Goal: Check status

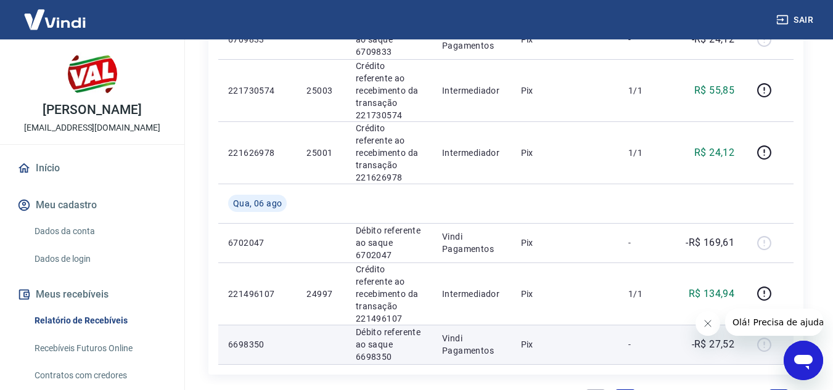
scroll to position [1233, 0]
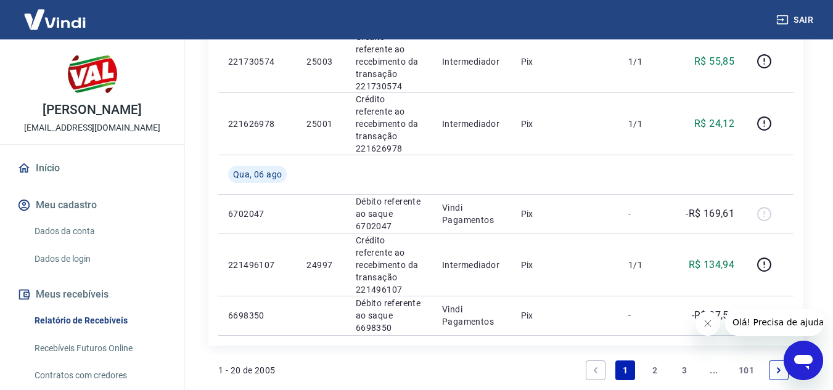
click at [657, 361] on link "2" at bounding box center [655, 371] width 20 height 20
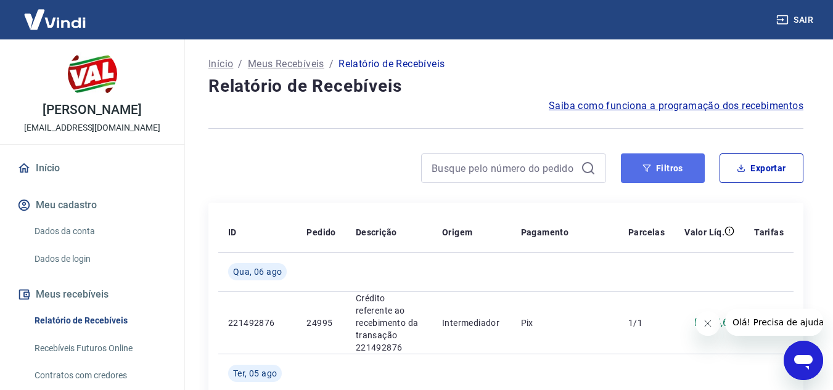
click at [646, 173] on button "Filtros" at bounding box center [663, 169] width 84 height 30
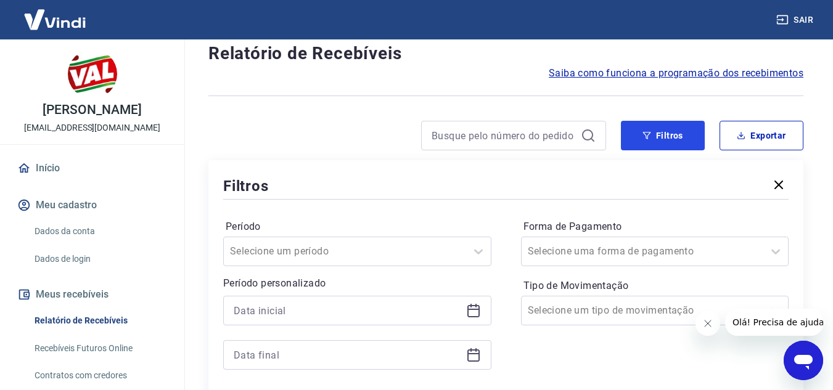
scroll to position [247, 0]
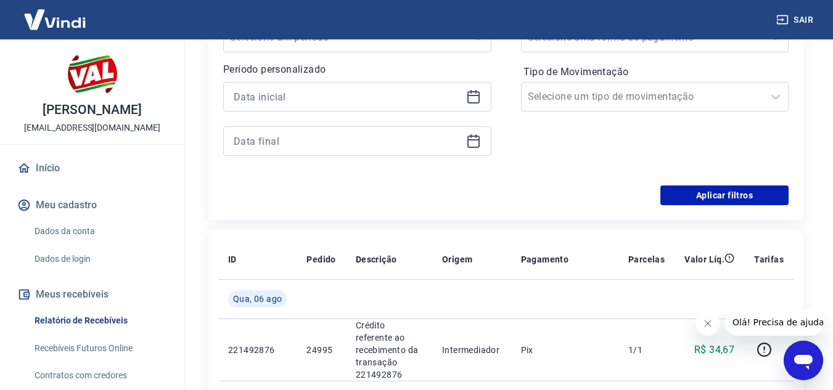
click at [474, 100] on icon at bounding box center [473, 96] width 15 height 15
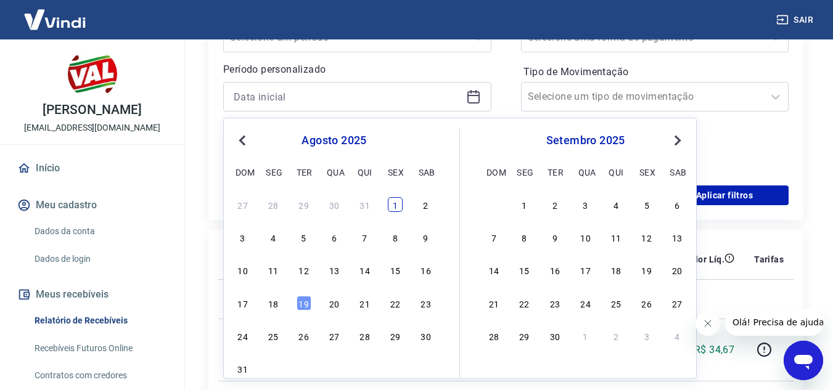
click at [395, 210] on div "1" at bounding box center [395, 204] width 15 height 15
type input "[DATE]"
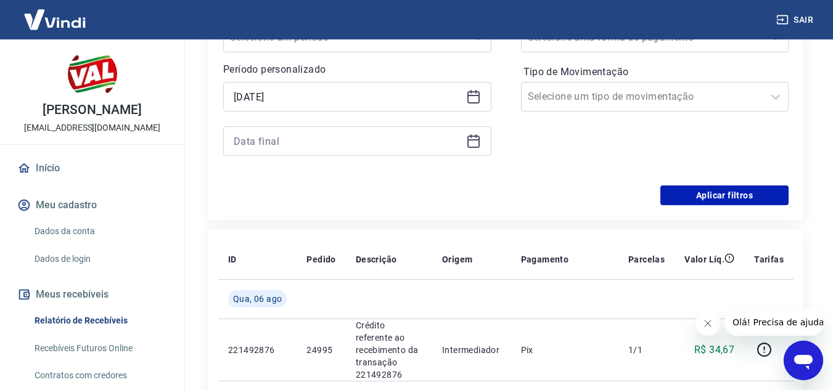
click at [477, 137] on icon at bounding box center [473, 142] width 12 height 12
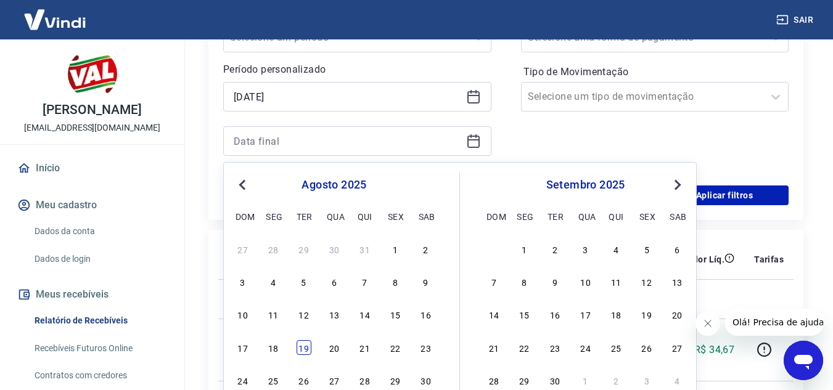
click at [303, 345] on div "19" at bounding box center [304, 347] width 15 height 15
type input "[DATE]"
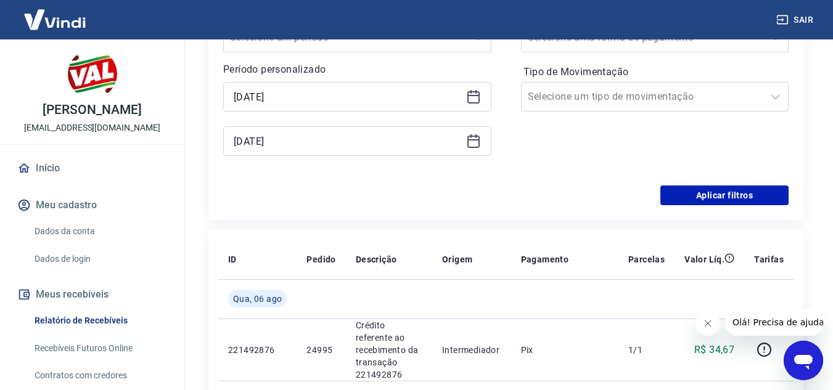
click at [723, 184] on div "Período Selecione um período Período personalizado Selected date: [DATE] [DATE]…" at bounding box center [505, 86] width 565 height 197
click at [723, 191] on button "Aplicar filtros" at bounding box center [724, 196] width 128 height 20
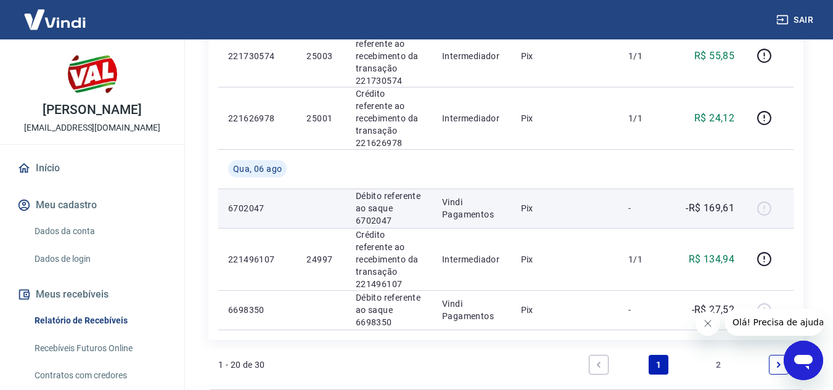
scroll to position [1245, 0]
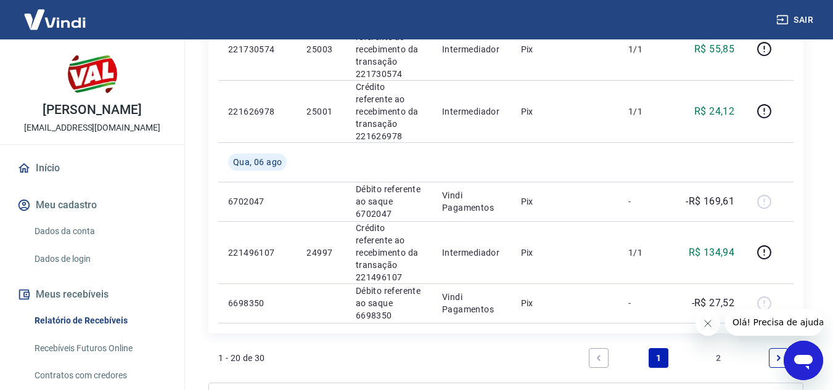
click at [719, 348] on link "2" at bounding box center [719, 358] width 20 height 20
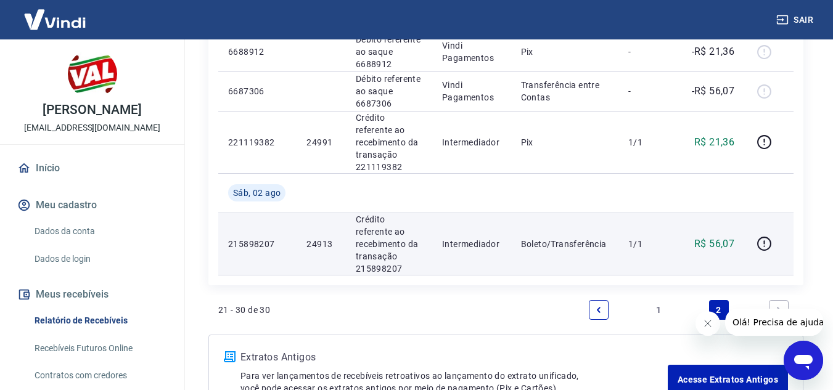
scroll to position [701, 0]
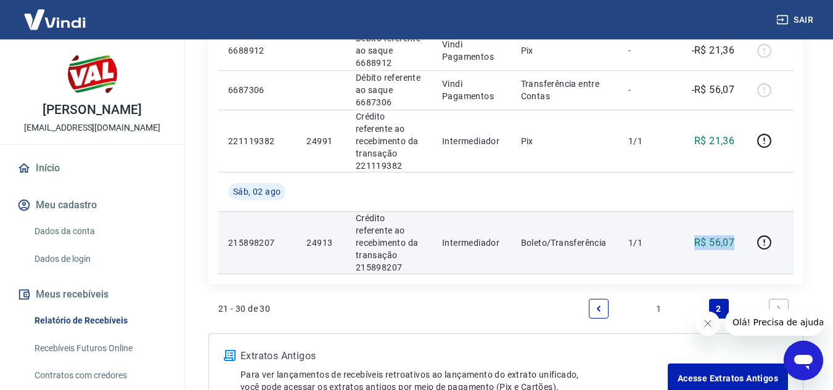
drag, startPoint x: 697, startPoint y: 165, endPoint x: 740, endPoint y: 163, distance: 42.6
click at [740, 211] on td "R$ 56,07" at bounding box center [709, 242] width 70 height 62
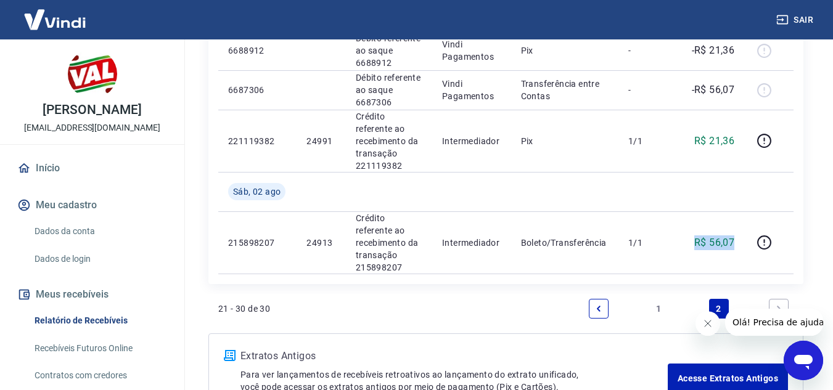
scroll to position [578, 0]
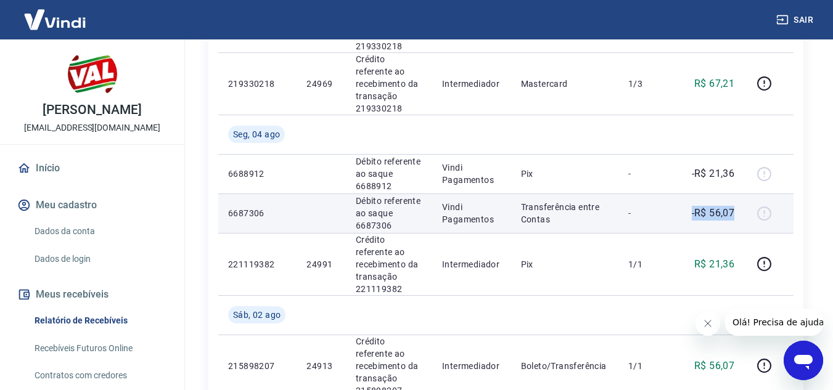
drag, startPoint x: 692, startPoint y: 149, endPoint x: 738, endPoint y: 154, distance: 45.9
click at [738, 194] on td "-R$ 56,07" at bounding box center [709, 213] width 70 height 39
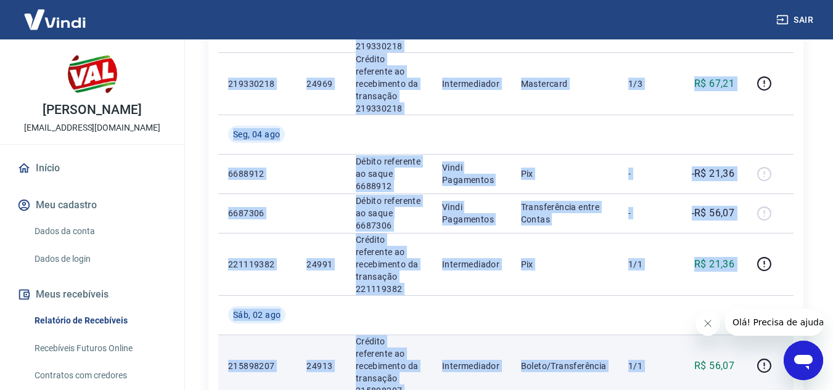
drag, startPoint x: 697, startPoint y: 286, endPoint x: 716, endPoint y: 285, distance: 19.7
click at [747, 335] on tr "215898207 24913 Crédito referente ao recebimento da transação 215898207 Interme…" at bounding box center [505, 366] width 575 height 62
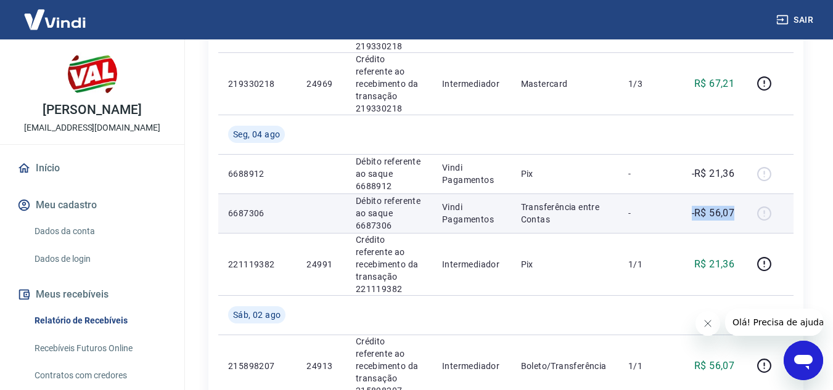
drag, startPoint x: 690, startPoint y: 154, endPoint x: 736, endPoint y: 160, distance: 45.5
click at [743, 194] on td "-R$ 56,07" at bounding box center [709, 213] width 70 height 39
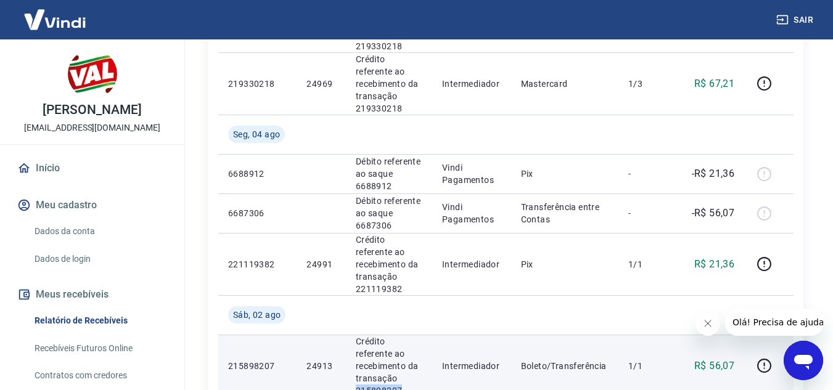
drag, startPoint x: 402, startPoint y: 305, endPoint x: 356, endPoint y: 306, distance: 46.3
click at [356, 335] on p "Crédito referente ao recebimento da transação 215898207" at bounding box center [389, 366] width 67 height 62
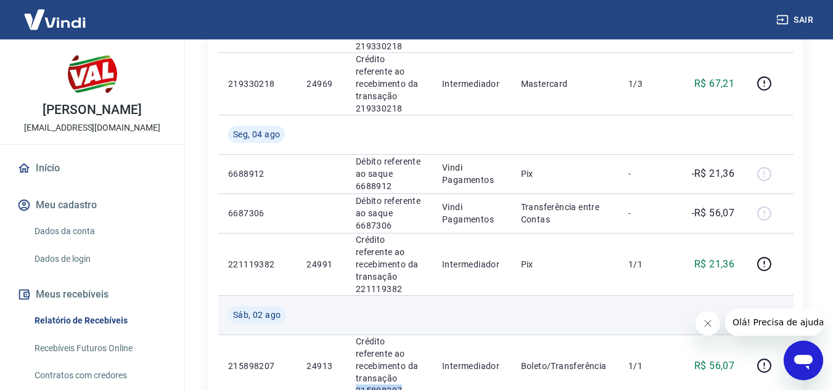
copy p "215898207"
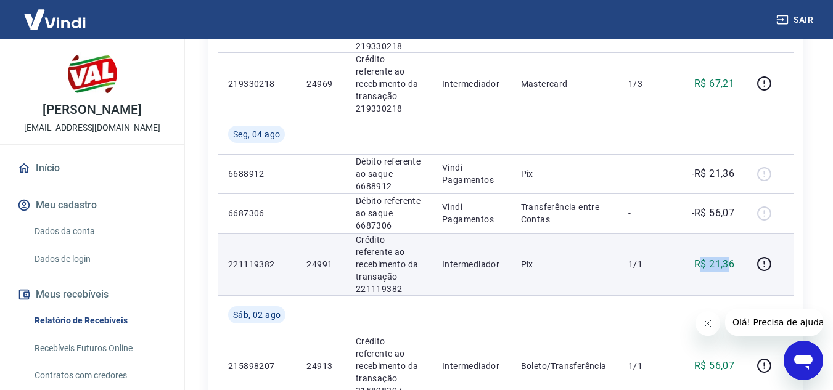
drag, startPoint x: 701, startPoint y: 189, endPoint x: 729, endPoint y: 192, distance: 28.5
click at [729, 257] on p "R$ 21,36" at bounding box center [714, 264] width 40 height 15
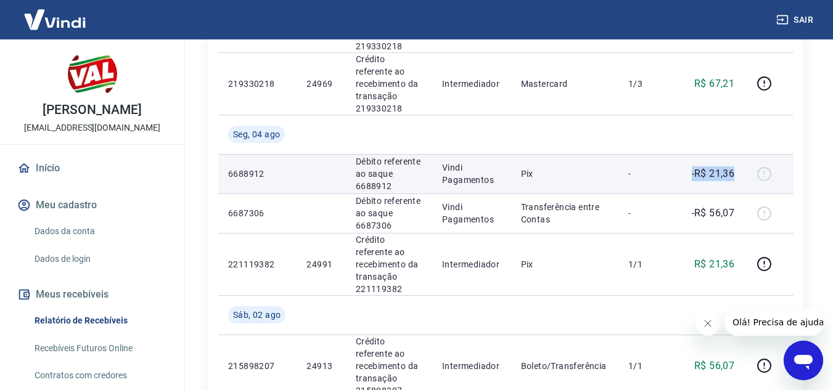
drag, startPoint x: 690, startPoint y: 110, endPoint x: 737, endPoint y: 113, distance: 47.6
click at [737, 154] on td "-R$ 21,36" at bounding box center [709, 173] width 70 height 39
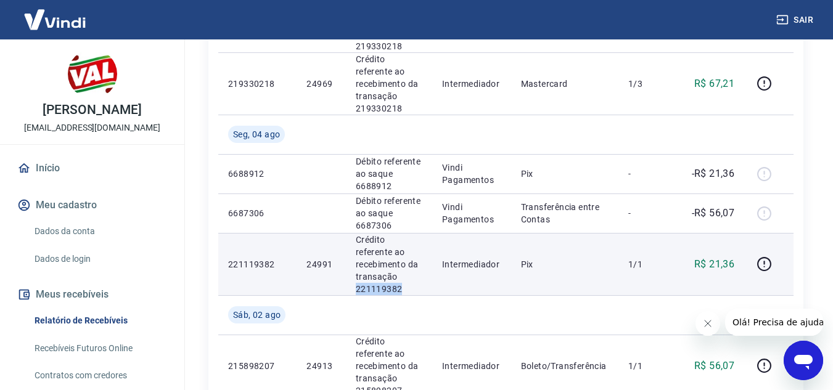
drag, startPoint x: 403, startPoint y: 213, endPoint x: 350, endPoint y: 211, distance: 52.4
click at [350, 233] on td "Crédito referente ao recebimento da transação 221119382" at bounding box center [389, 264] width 86 height 62
copy p "221119382"
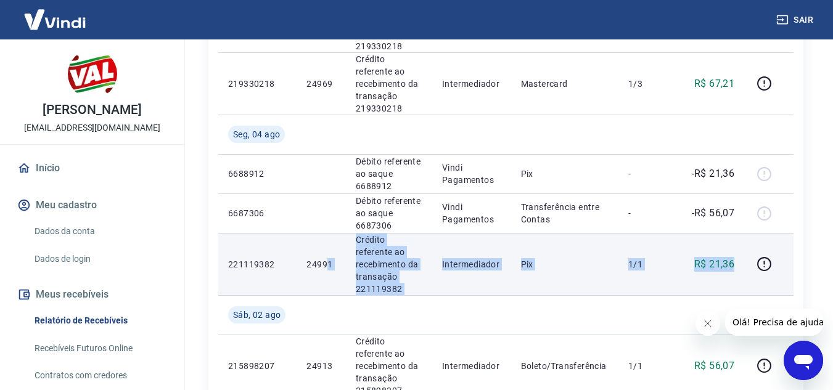
drag, startPoint x: 739, startPoint y: 197, endPoint x: 327, endPoint y: 200, distance: 411.2
click at [327, 233] on tr "221119382 24991 Crédito referente ao recebimento da transação 221119382 Interme…" at bounding box center [505, 264] width 575 height 62
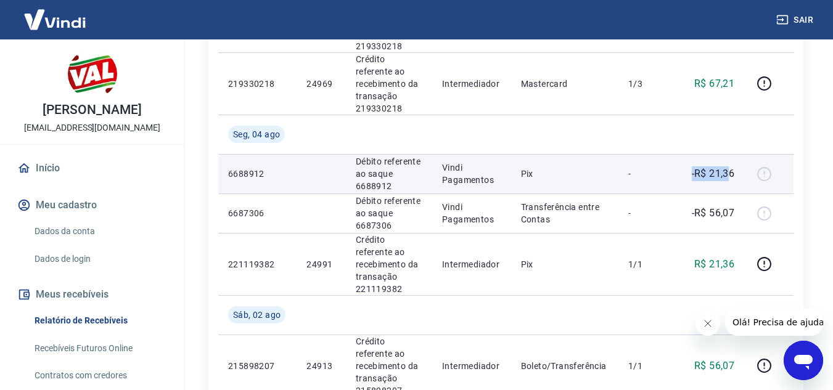
drag, startPoint x: 730, startPoint y: 113, endPoint x: 658, endPoint y: 105, distance: 72.0
click at [655, 154] on tr "6688912 Débito referente ao saque 6688912 Vindi Pagamentos Pix - -R$ 21,36" at bounding box center [505, 173] width 575 height 39
drag, startPoint x: 737, startPoint y: 111, endPoint x: 386, endPoint y: 128, distance: 351.2
click at [386, 154] on tr "6688912 Débito referente ao saque 6688912 Vindi Pagamentos Pix - -R$ 21,36" at bounding box center [505, 173] width 575 height 39
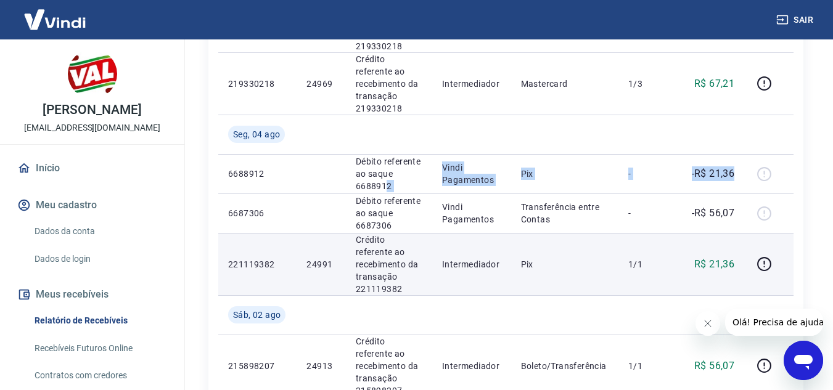
drag, startPoint x: 757, startPoint y: 191, endPoint x: 631, endPoint y: 198, distance: 126.6
click at [621, 233] on tr "221119382 24991 Crédito referente ao recebimento da transação 221119382 Interme…" at bounding box center [505, 264] width 575 height 62
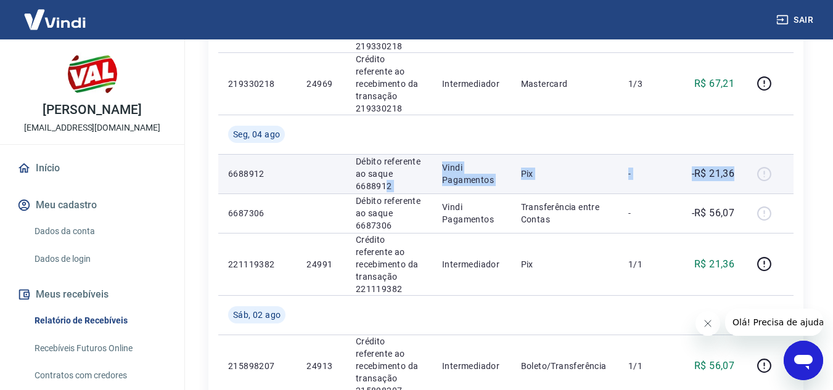
click at [740, 154] on td "-R$ 21,36" at bounding box center [709, 173] width 70 height 39
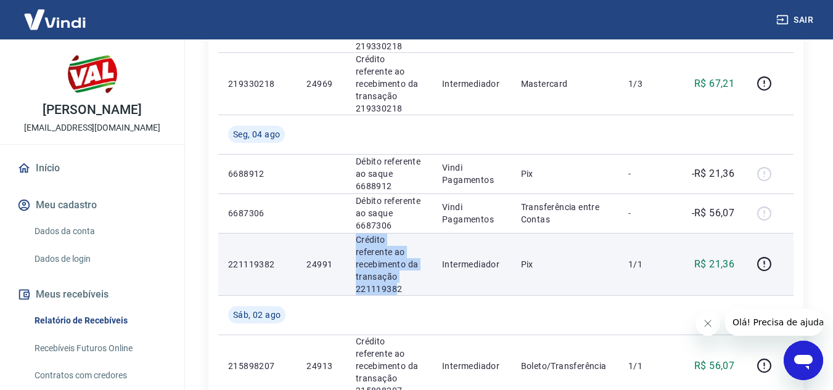
drag, startPoint x: 397, startPoint y: 217, endPoint x: 331, endPoint y: 210, distance: 66.4
click at [329, 233] on tr "221119382 24991 Crédito referente ao recebimento da transação 221119382 Interme…" at bounding box center [505, 264] width 575 height 62
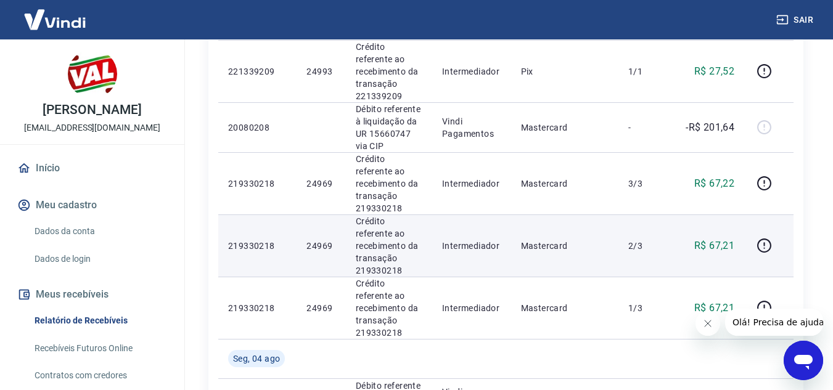
scroll to position [331, 0]
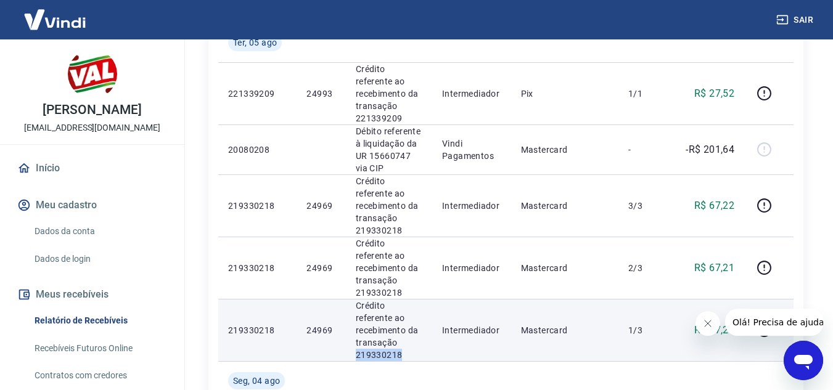
drag, startPoint x: 405, startPoint y: 290, endPoint x: 355, endPoint y: 293, distance: 50.0
click at [356, 300] on p "Crédito referente ao recebimento da transação 219330218" at bounding box center [389, 331] width 67 height 62
copy p "219330218"
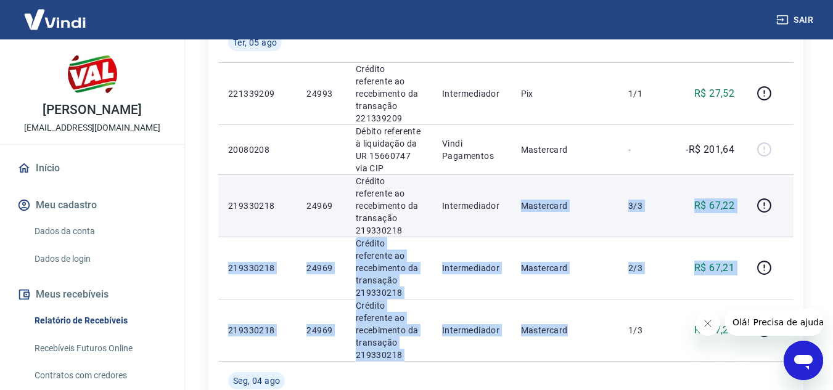
drag, startPoint x: 560, startPoint y: 269, endPoint x: 518, endPoint y: 151, distance: 125.6
click at [518, 151] on tbody "[DATE] 221492876 24995 Crédito referente ao recebimento da transação 221492876 …" at bounding box center [505, 282] width 575 height 723
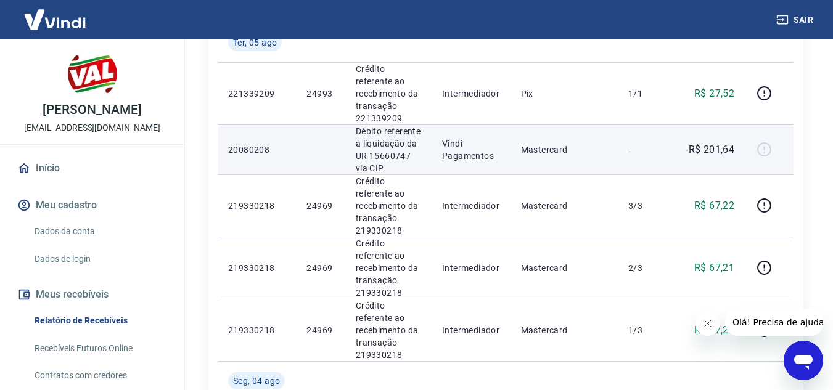
drag, startPoint x: 520, startPoint y: 129, endPoint x: 518, endPoint y: 123, distance: 7.0
click at [520, 128] on td "Mastercard" at bounding box center [564, 150] width 107 height 50
drag, startPoint x: 518, startPoint y: 123, endPoint x: 567, endPoint y: 126, distance: 48.8
click at [569, 125] on td "Mastercard" at bounding box center [564, 150] width 107 height 50
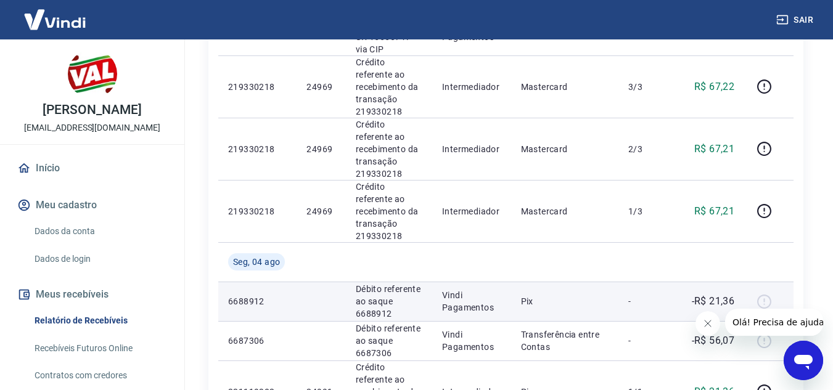
scroll to position [454, 0]
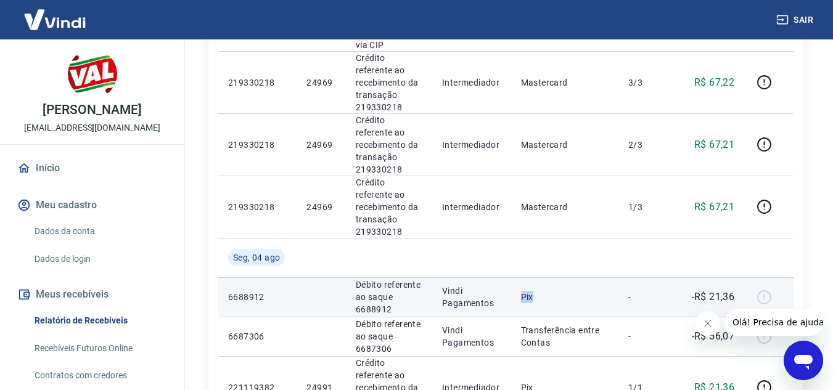
drag, startPoint x: 519, startPoint y: 236, endPoint x: 560, endPoint y: 237, distance: 40.7
click at [560, 277] on td "Pix" at bounding box center [564, 296] width 107 height 39
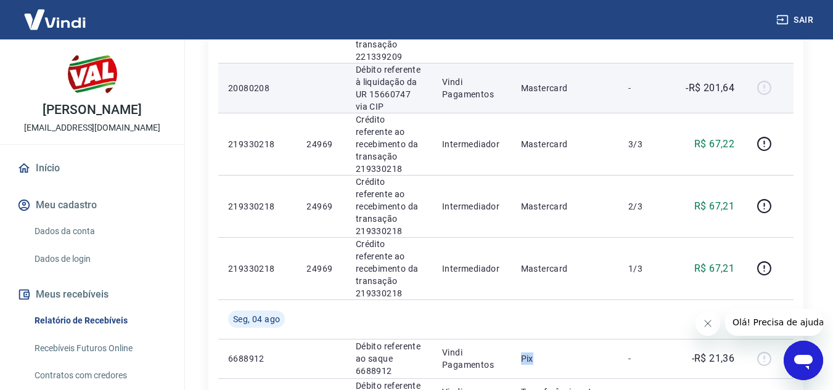
scroll to position [269, 0]
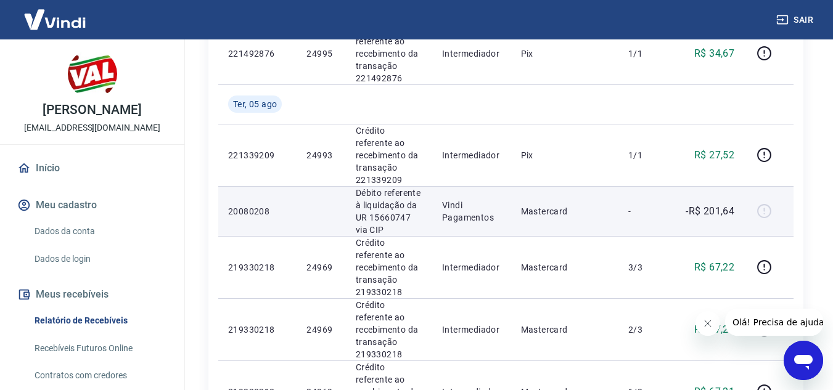
drag, startPoint x: 534, startPoint y: 137, endPoint x: 526, endPoint y: 163, distance: 26.5
click at [543, 149] on p "Pix" at bounding box center [565, 155] width 88 height 12
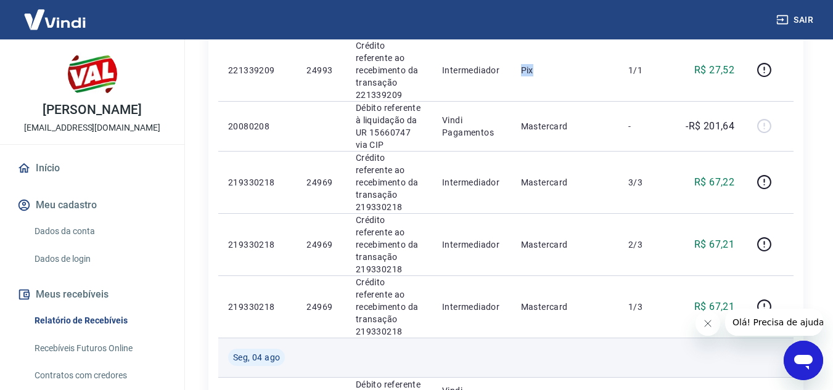
scroll to position [331, 0]
